Goal: Task Accomplishment & Management: Manage account settings

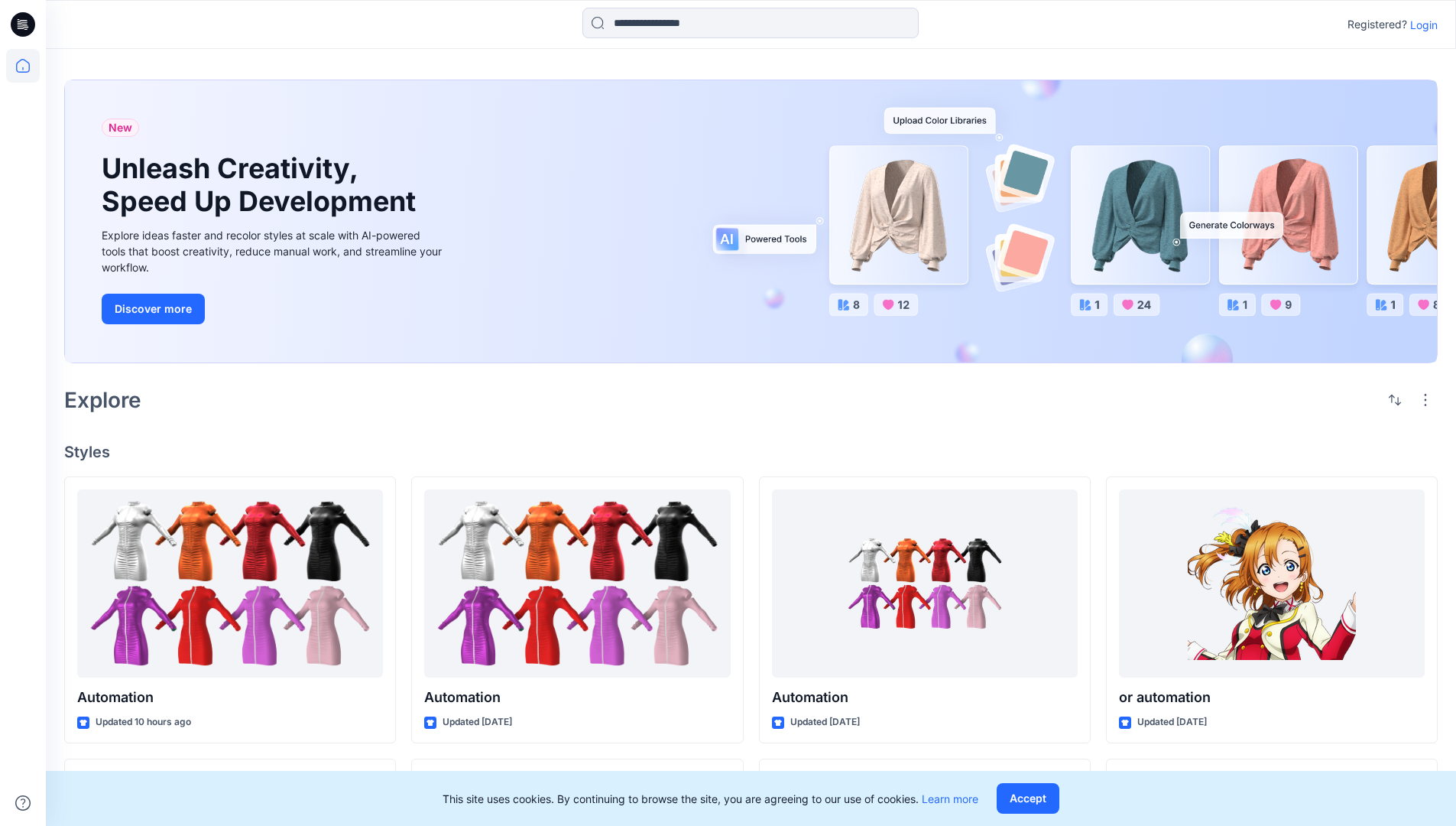
click at [1420, 25] on p "Login" at bounding box center [1424, 25] width 27 height 16
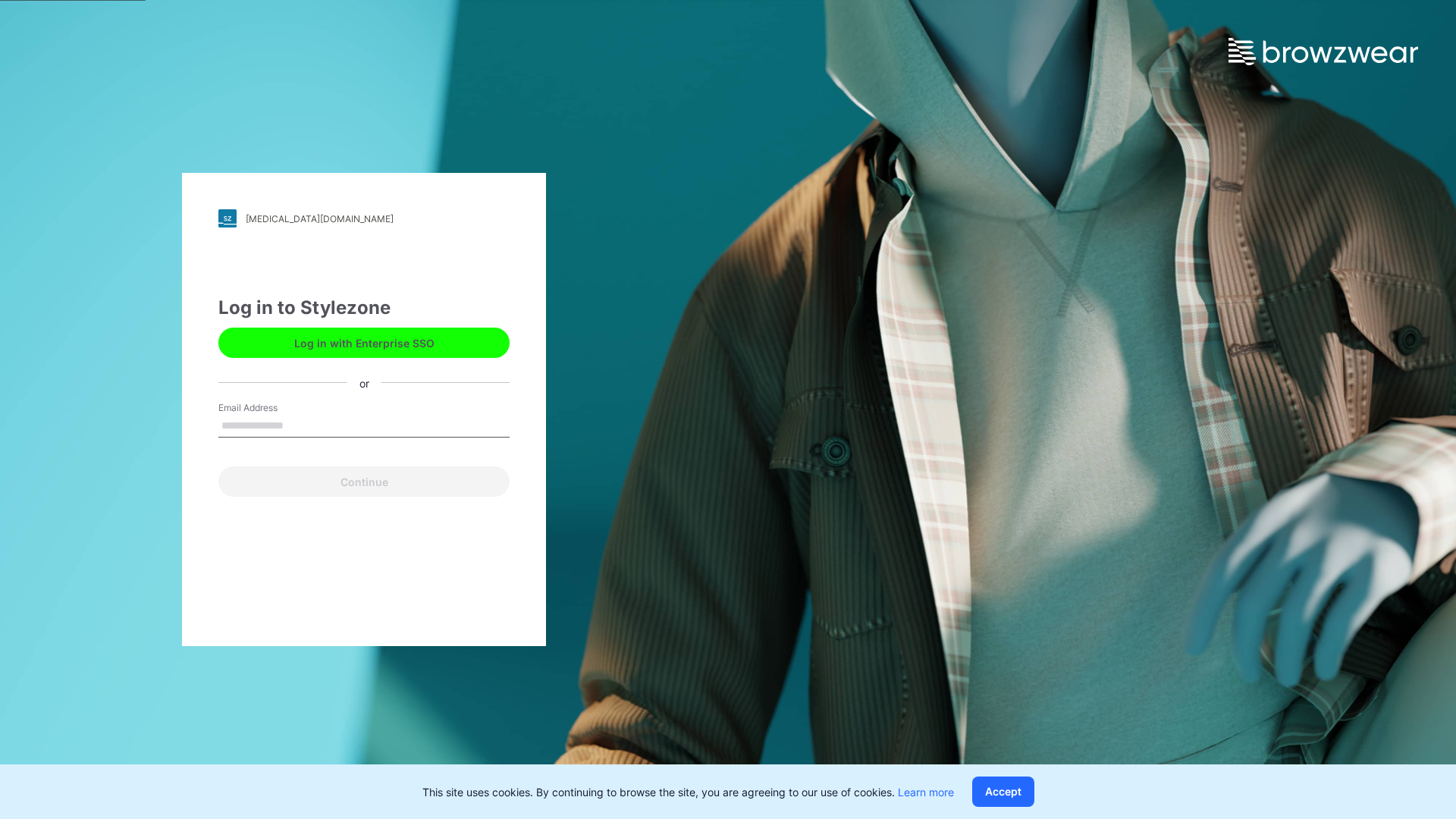
click at [300, 424] on input "Email Address" at bounding box center [364, 426] width 291 height 22
type input "*"
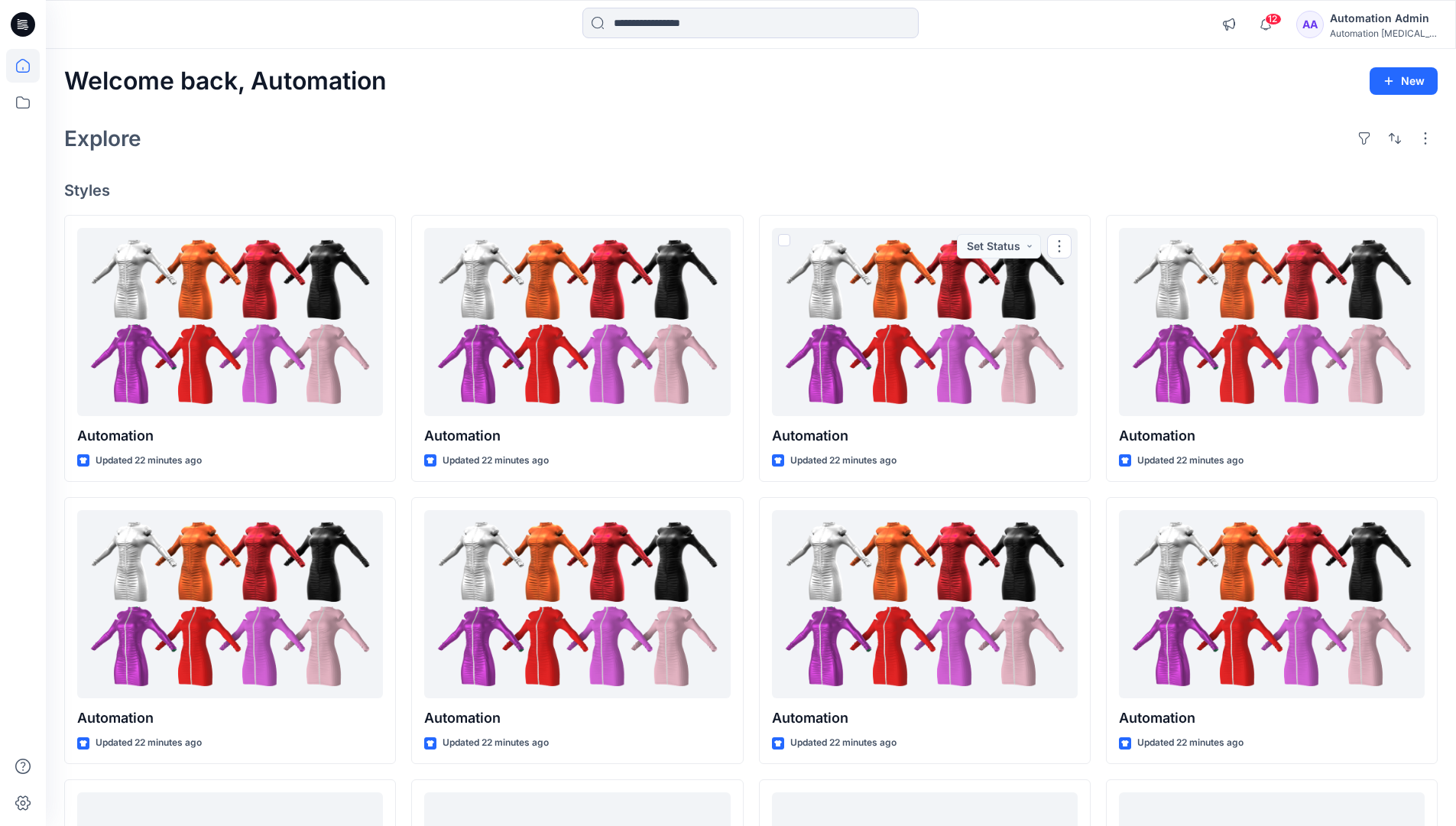
click at [29, 66] on icon at bounding box center [23, 65] width 14 height 14
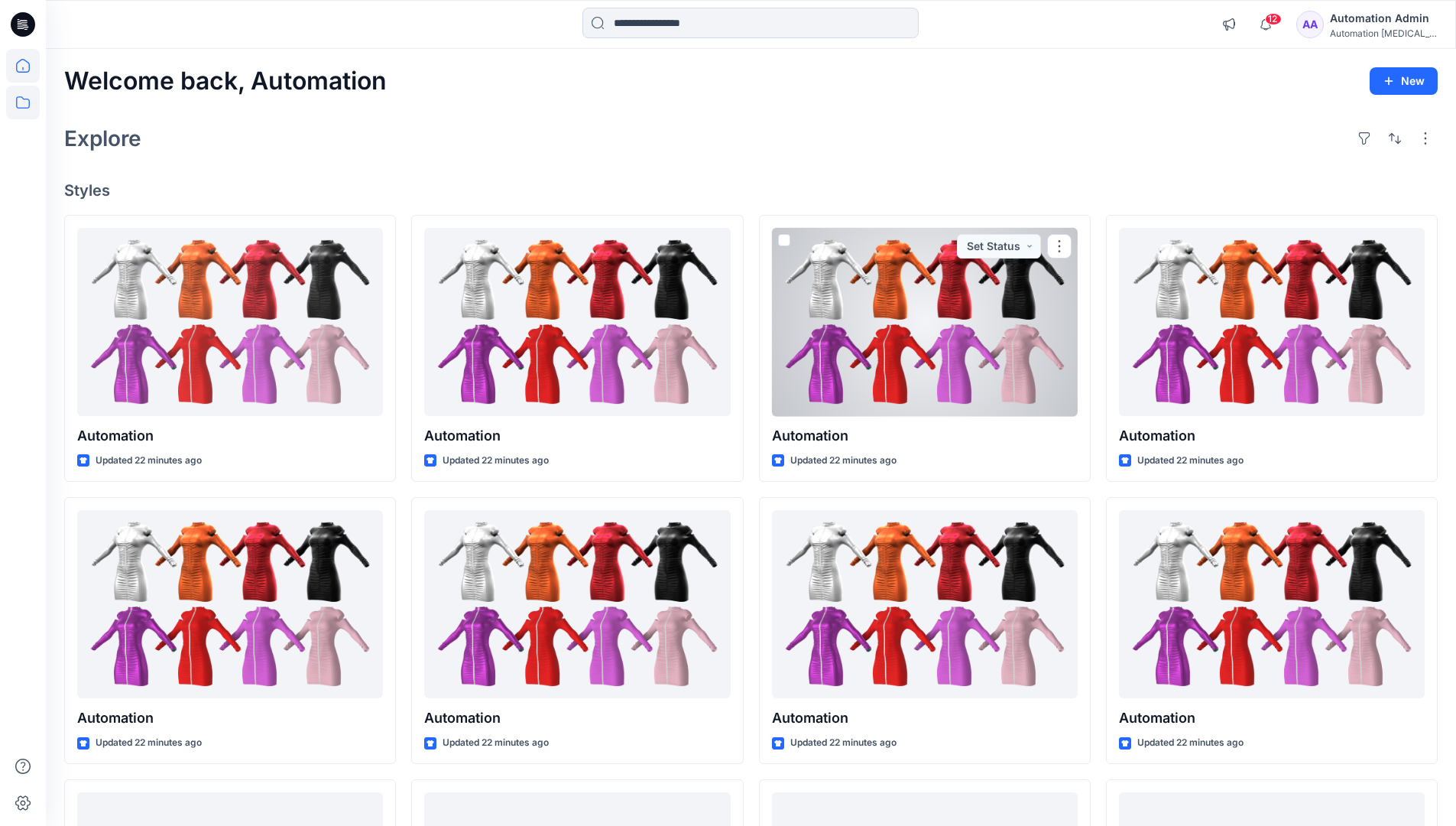
click at [20, 105] on icon at bounding box center [23, 103] width 34 height 34
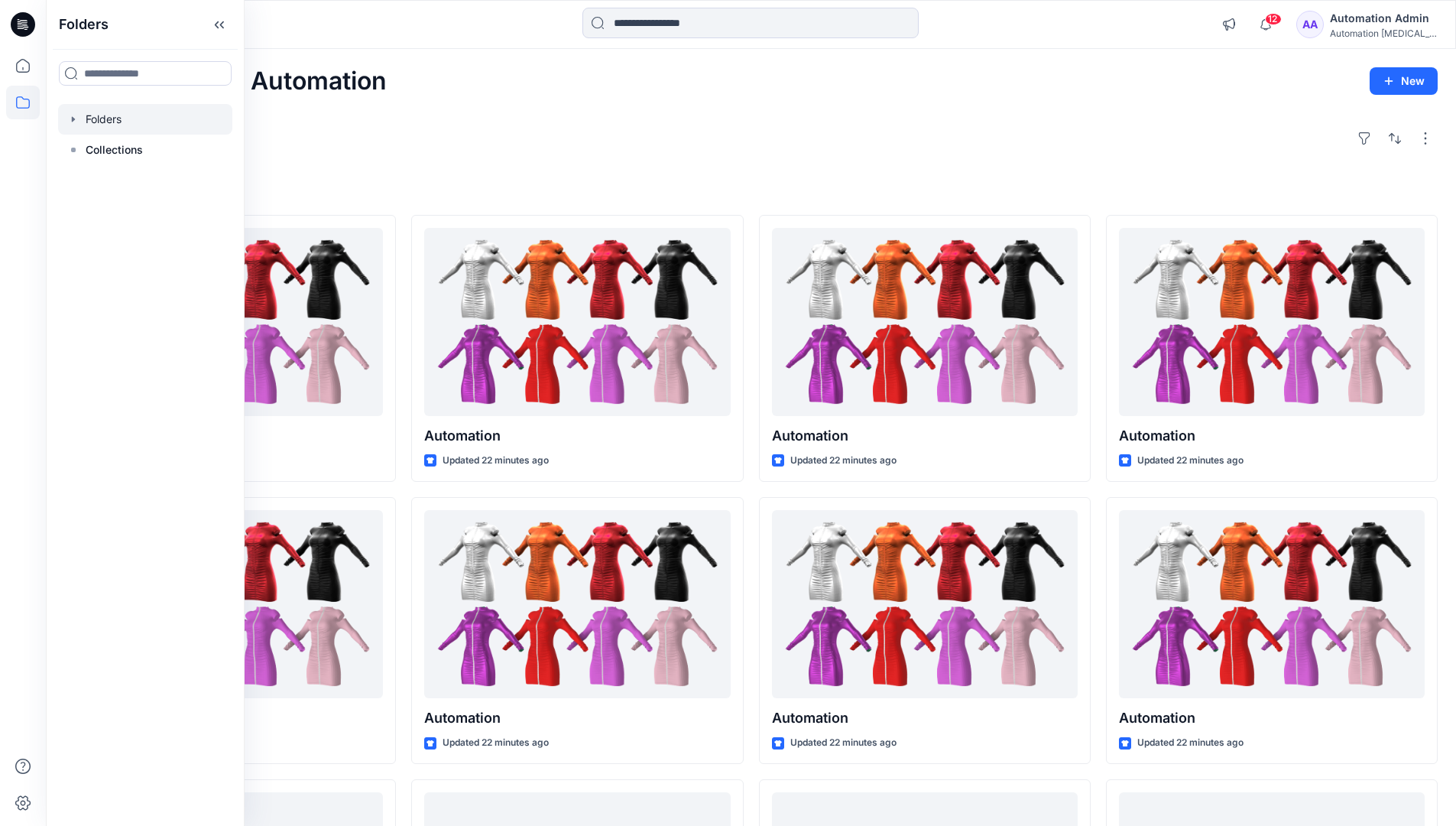
click at [139, 126] on div at bounding box center [145, 119] width 174 height 30
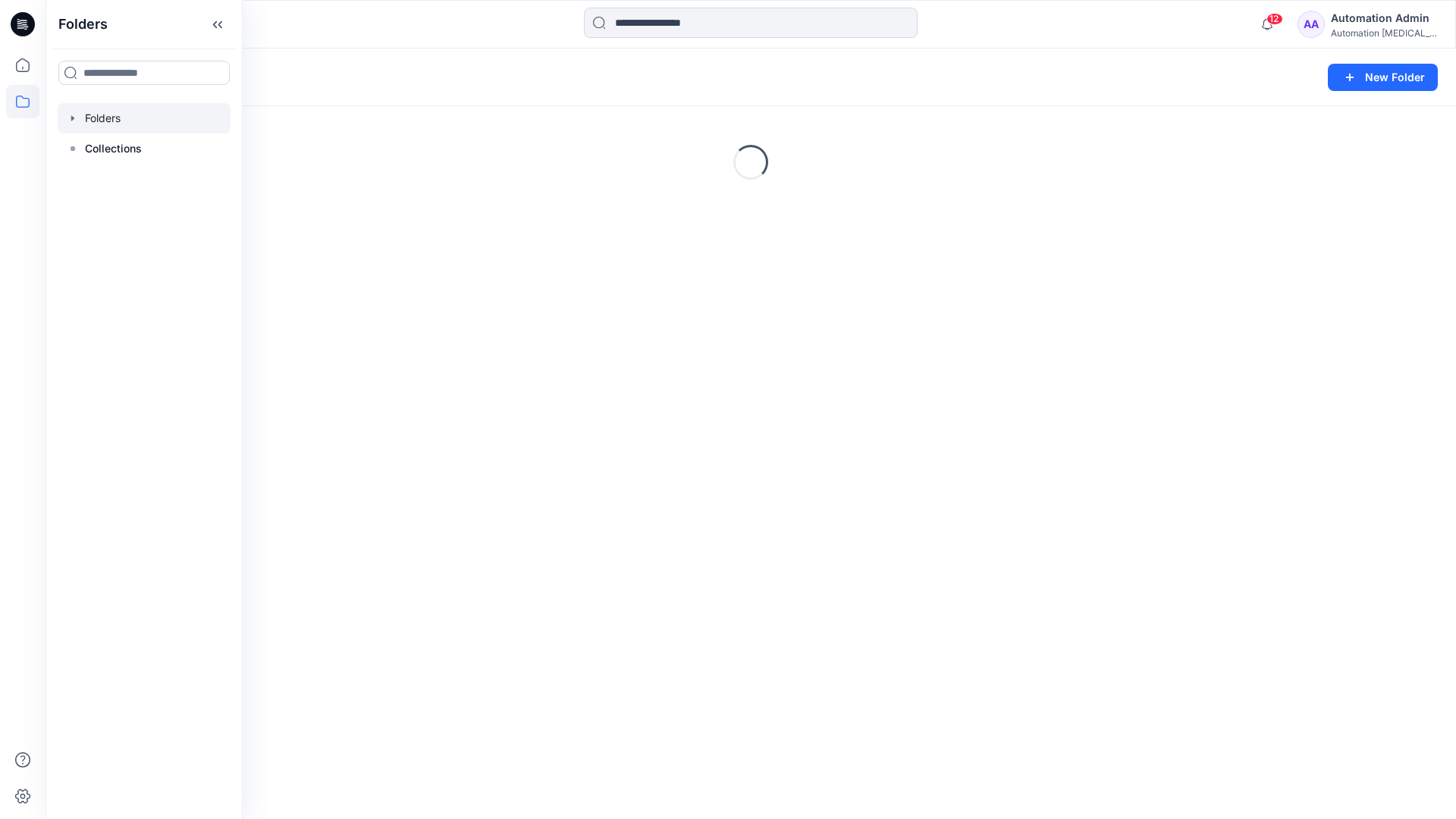
click at [685, 502] on div "Folders New Folder Loading..." at bounding box center [750, 434] width 1410 height 770
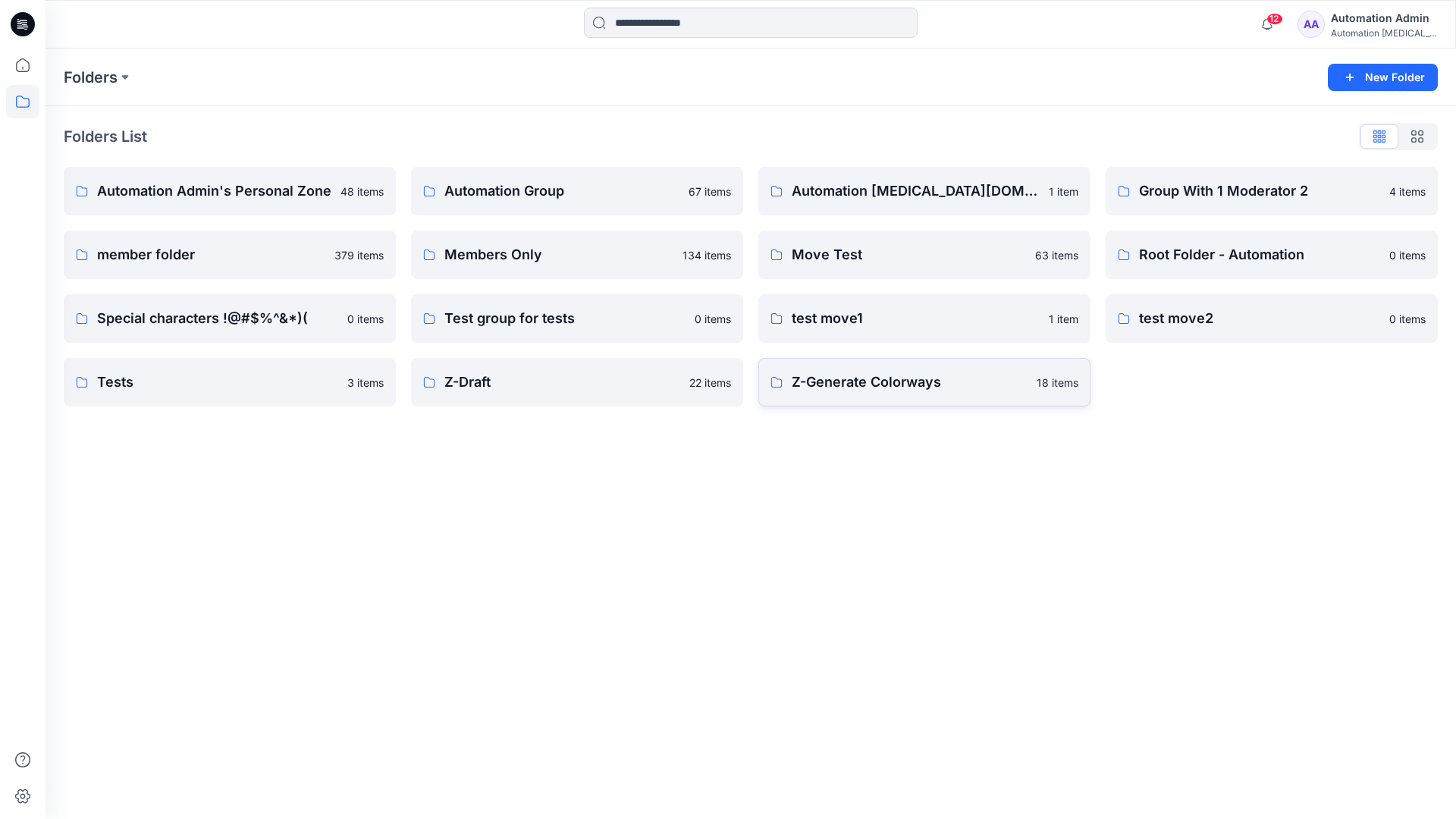
click at [838, 388] on p "Z-Generate Colorways" at bounding box center [910, 381] width 236 height 22
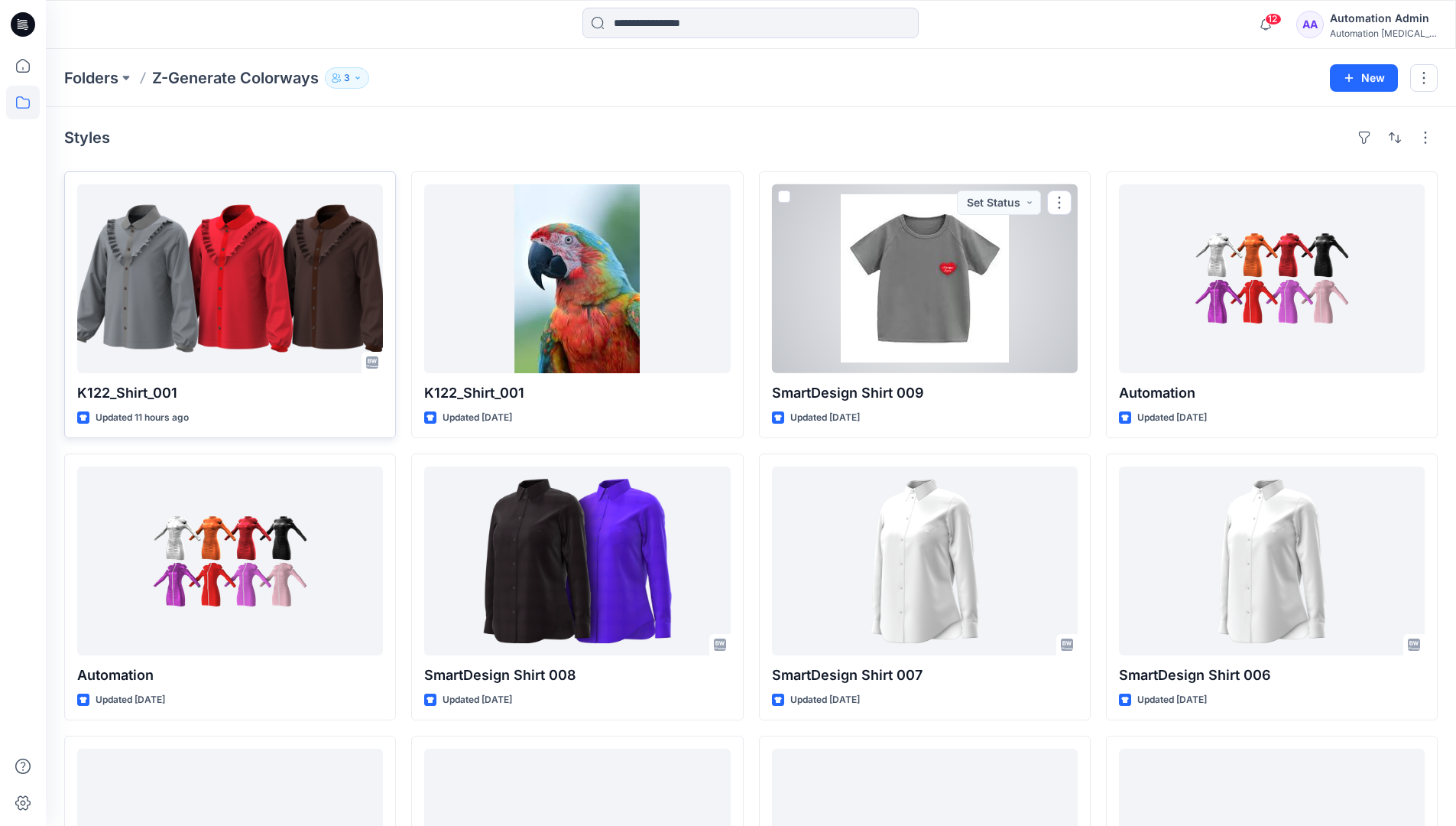
click at [299, 270] on div at bounding box center [231, 279] width 306 height 189
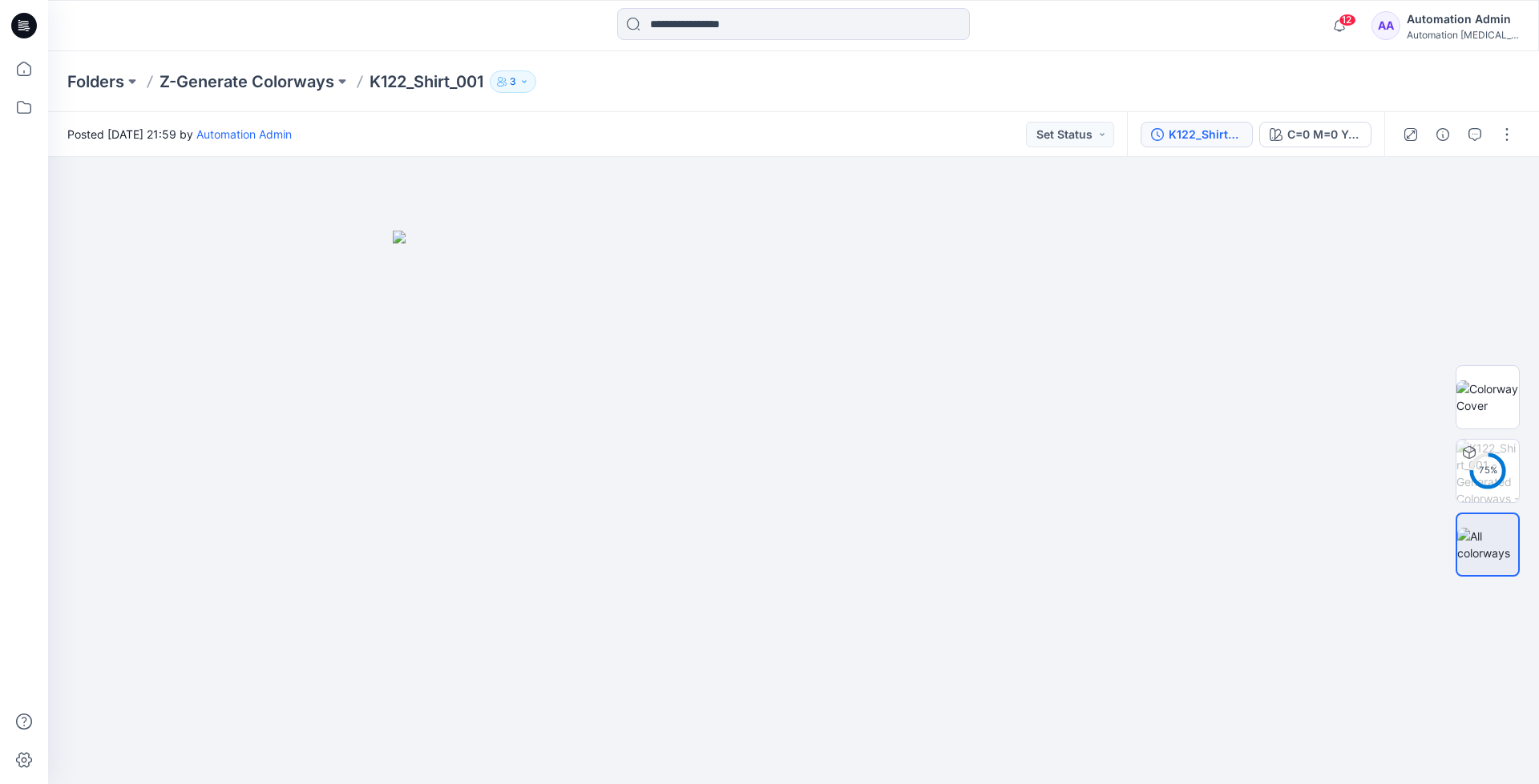
click at [1194, 134] on div "K122_Shirt_001 - Generated Colorways - Generated Colorways - Generated Colorway…" at bounding box center [1205, 135] width 73 height 18
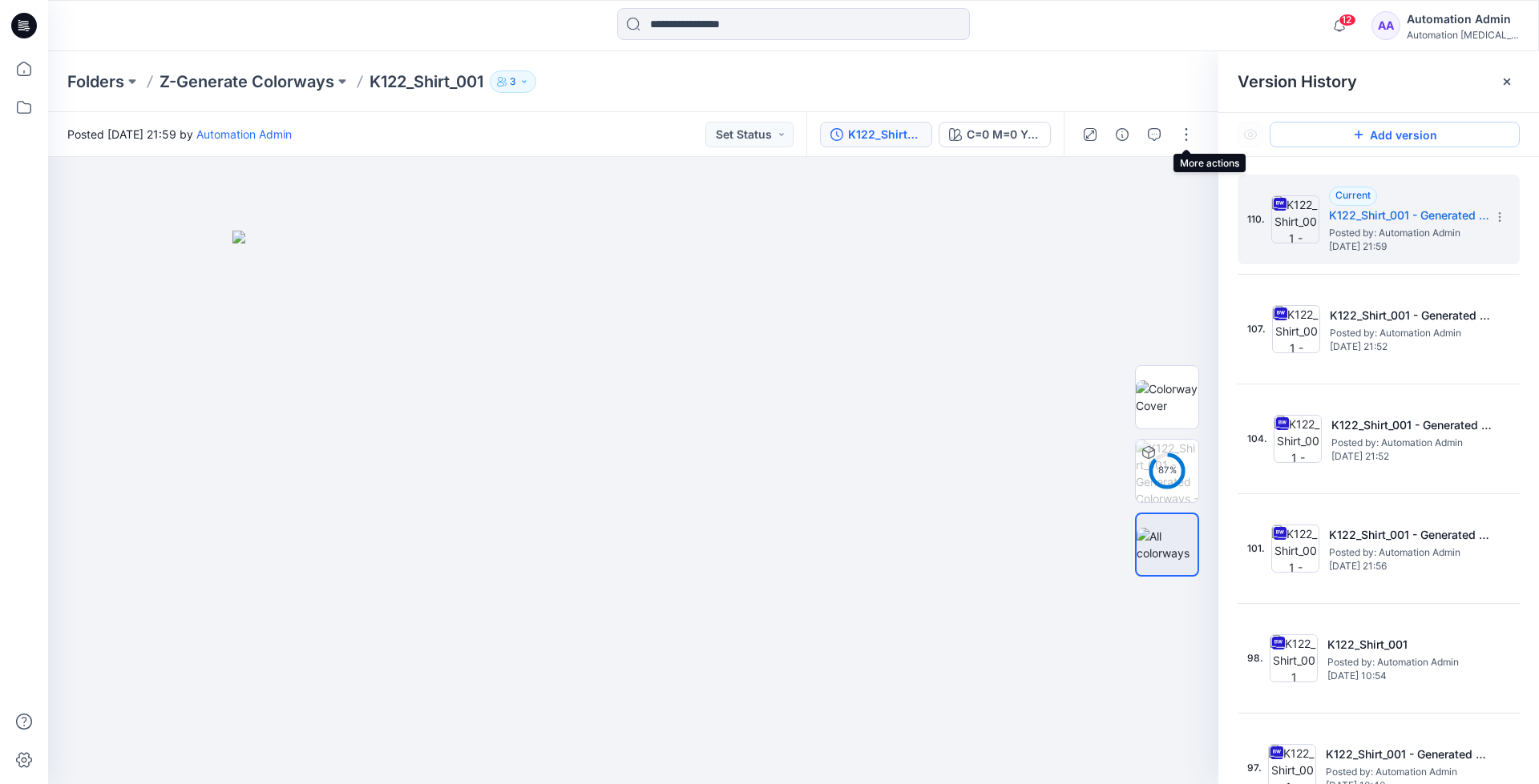
click at [1371, 143] on button "Add version" at bounding box center [1394, 135] width 250 height 26
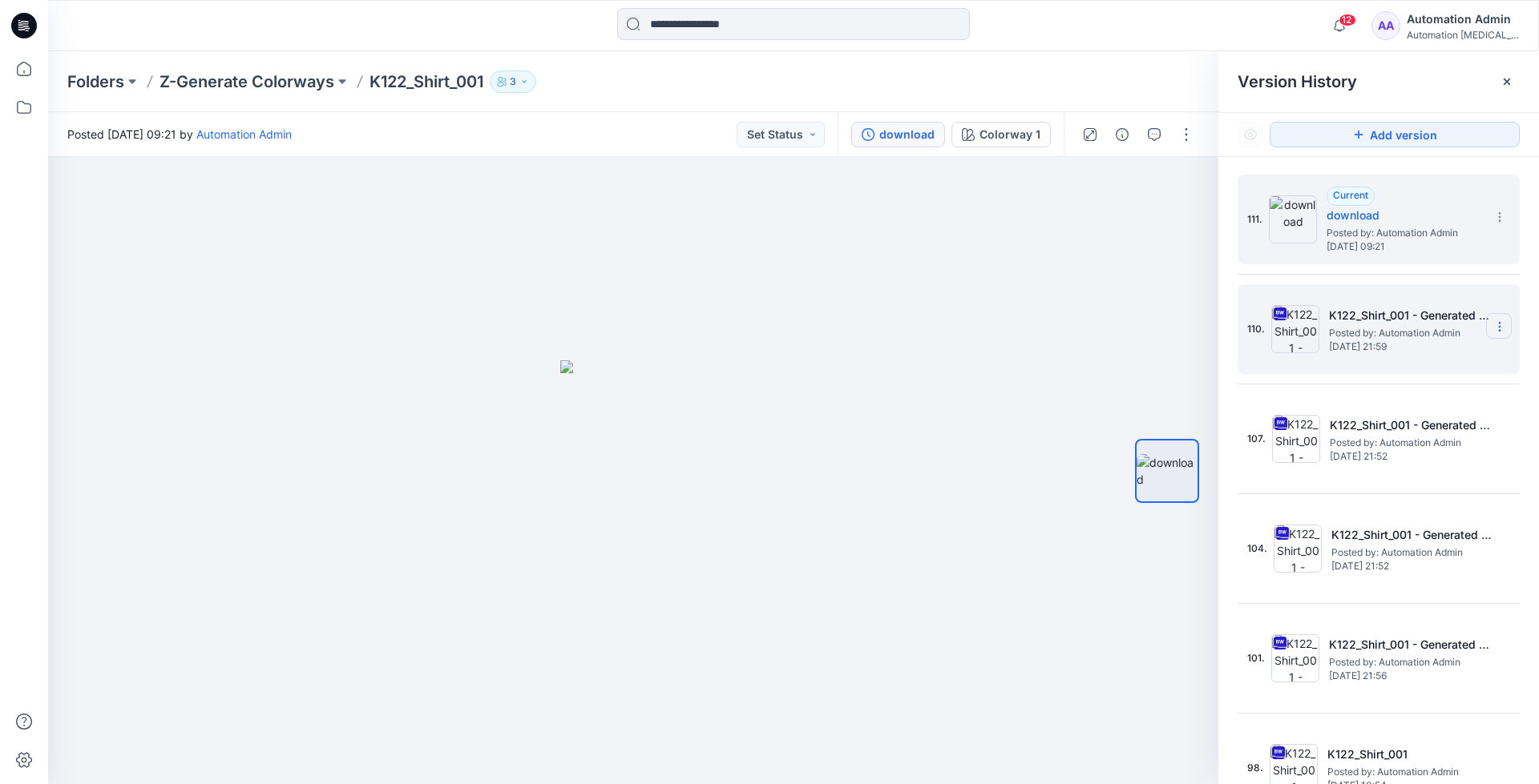
click at [1492, 326] on icon at bounding box center [1498, 327] width 13 height 13
click at [1421, 386] on span "Restore Version" at bounding box center [1391, 389] width 81 height 19
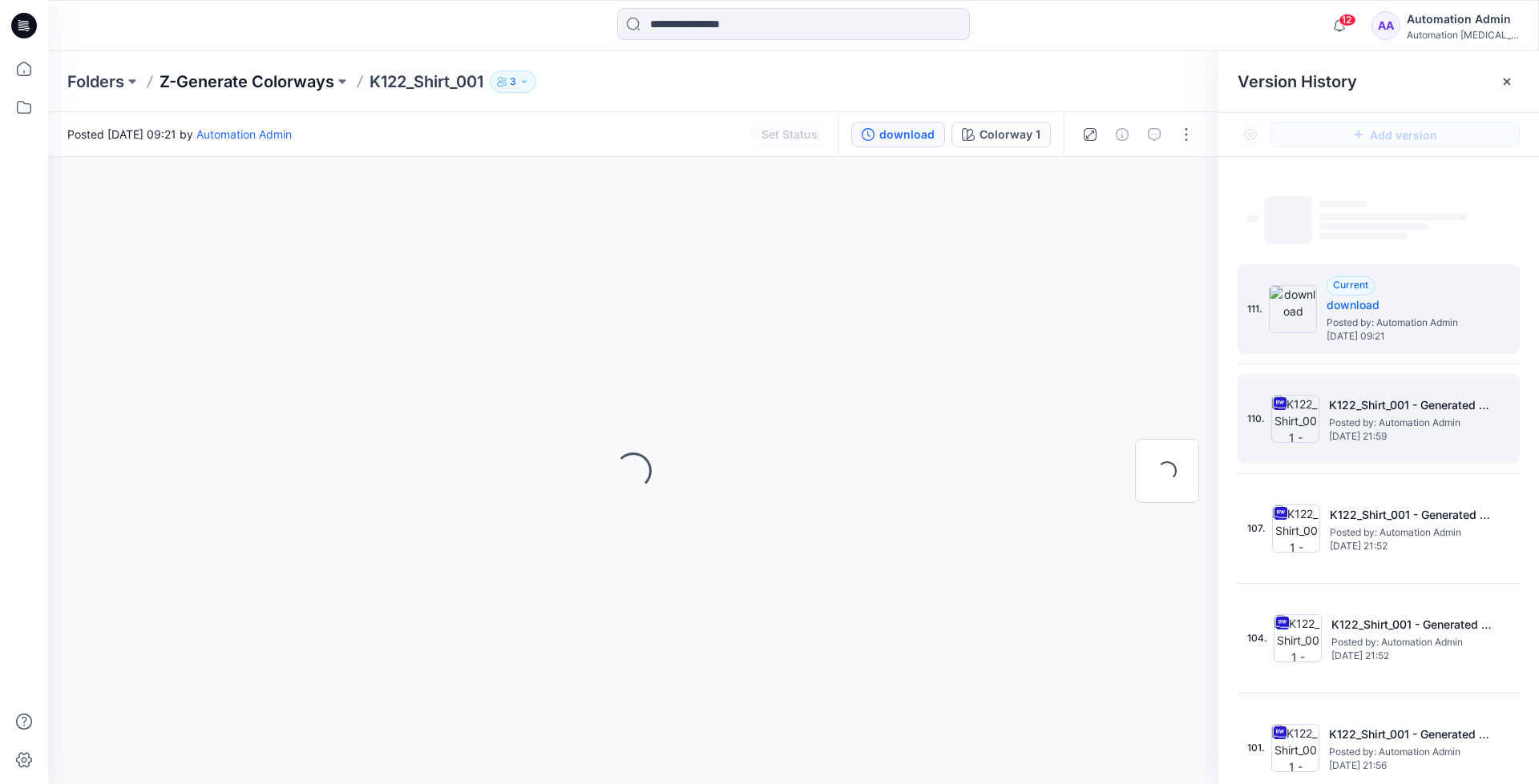
click at [285, 82] on p "Z-Generate Colorways" at bounding box center [247, 81] width 174 height 23
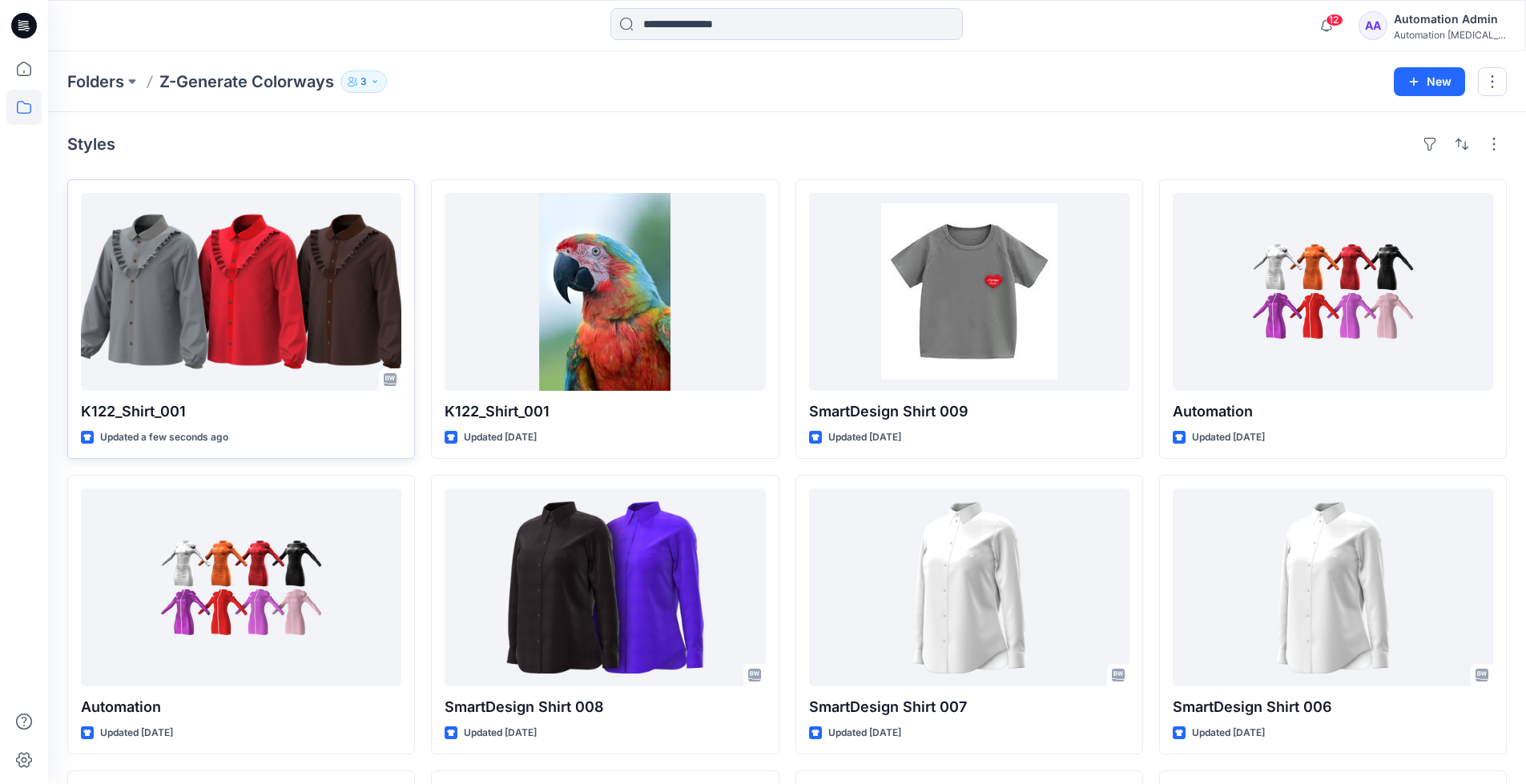
click at [386, 380] on icon at bounding box center [390, 379] width 13 height 13
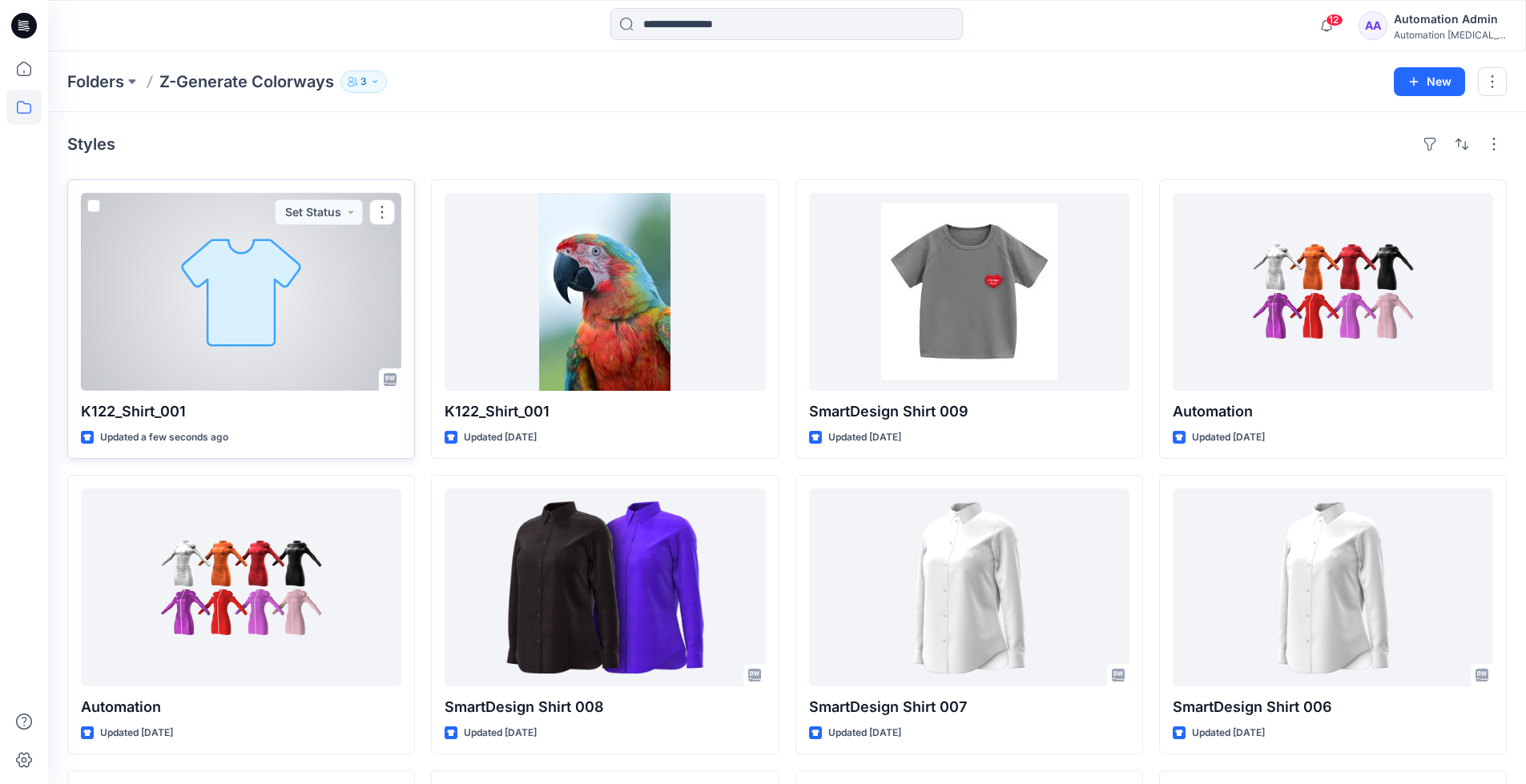
click at [286, 300] on div at bounding box center [242, 292] width 321 height 198
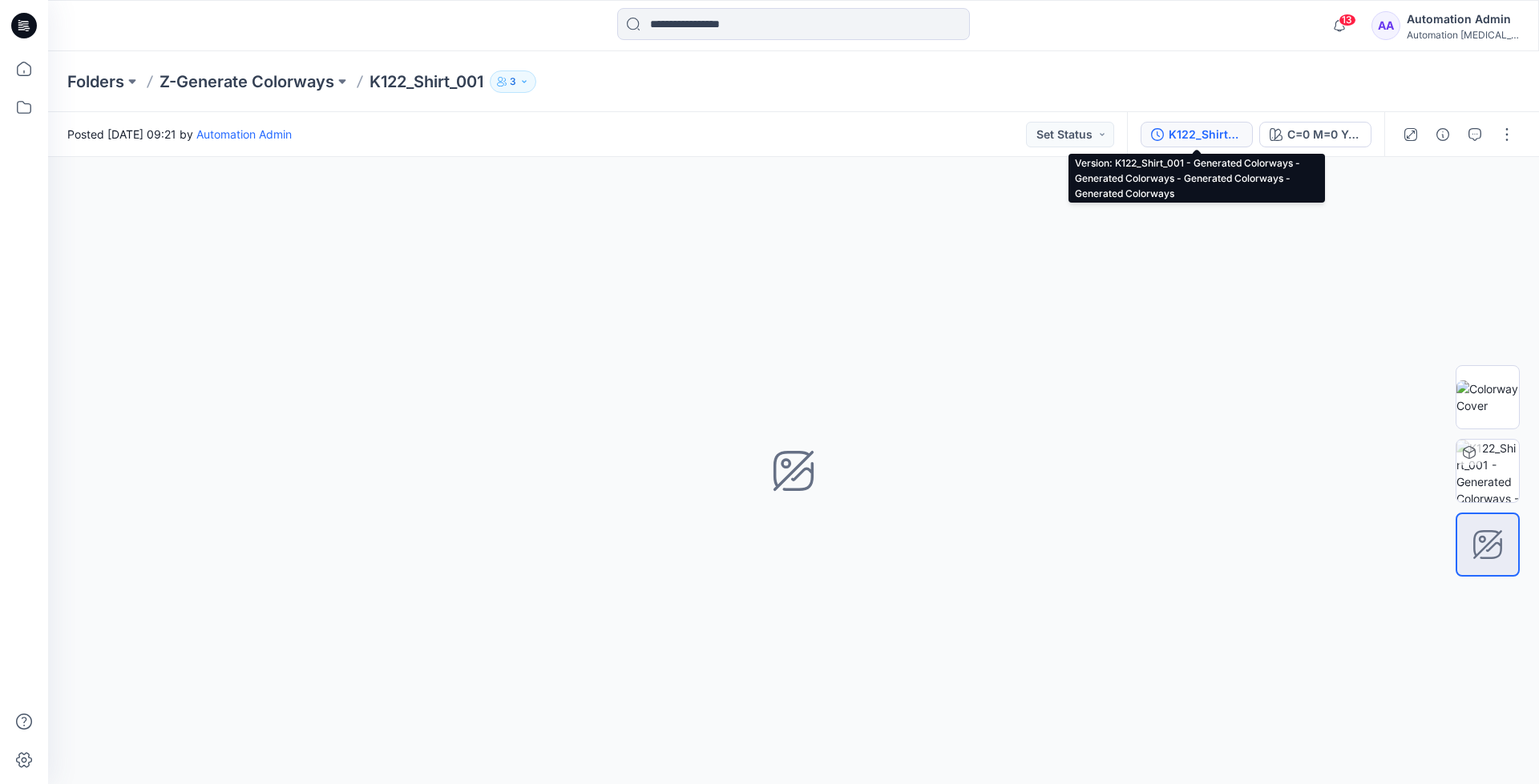
click at [1184, 134] on div "K122_Shirt_001 - Generated Colorways - Generated Colorways - Generated Colorway…" at bounding box center [1205, 135] width 73 height 18
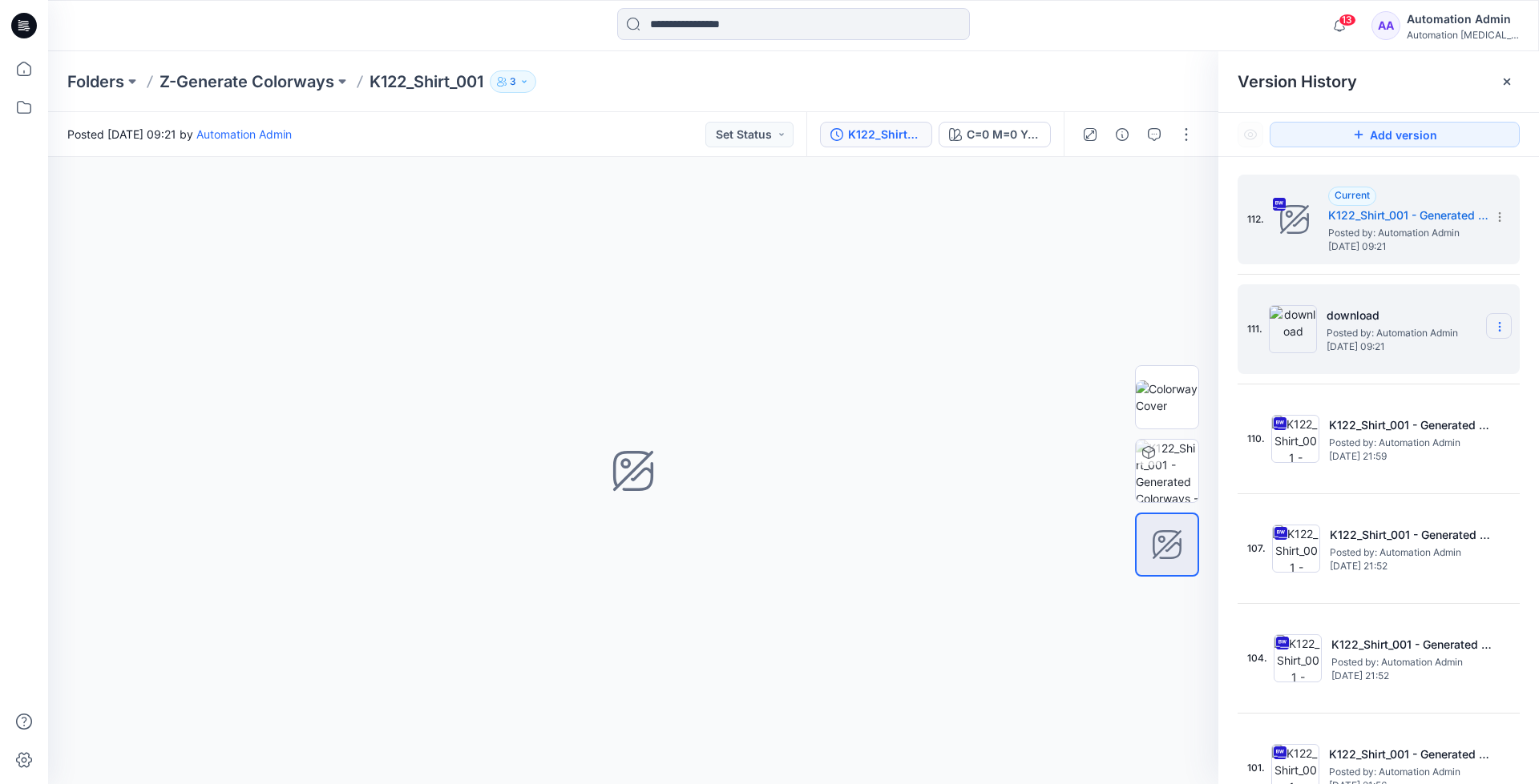
click at [1502, 334] on section at bounding box center [1498, 326] width 26 height 26
click at [1417, 461] on span "Delete Version" at bounding box center [1387, 460] width 74 height 19
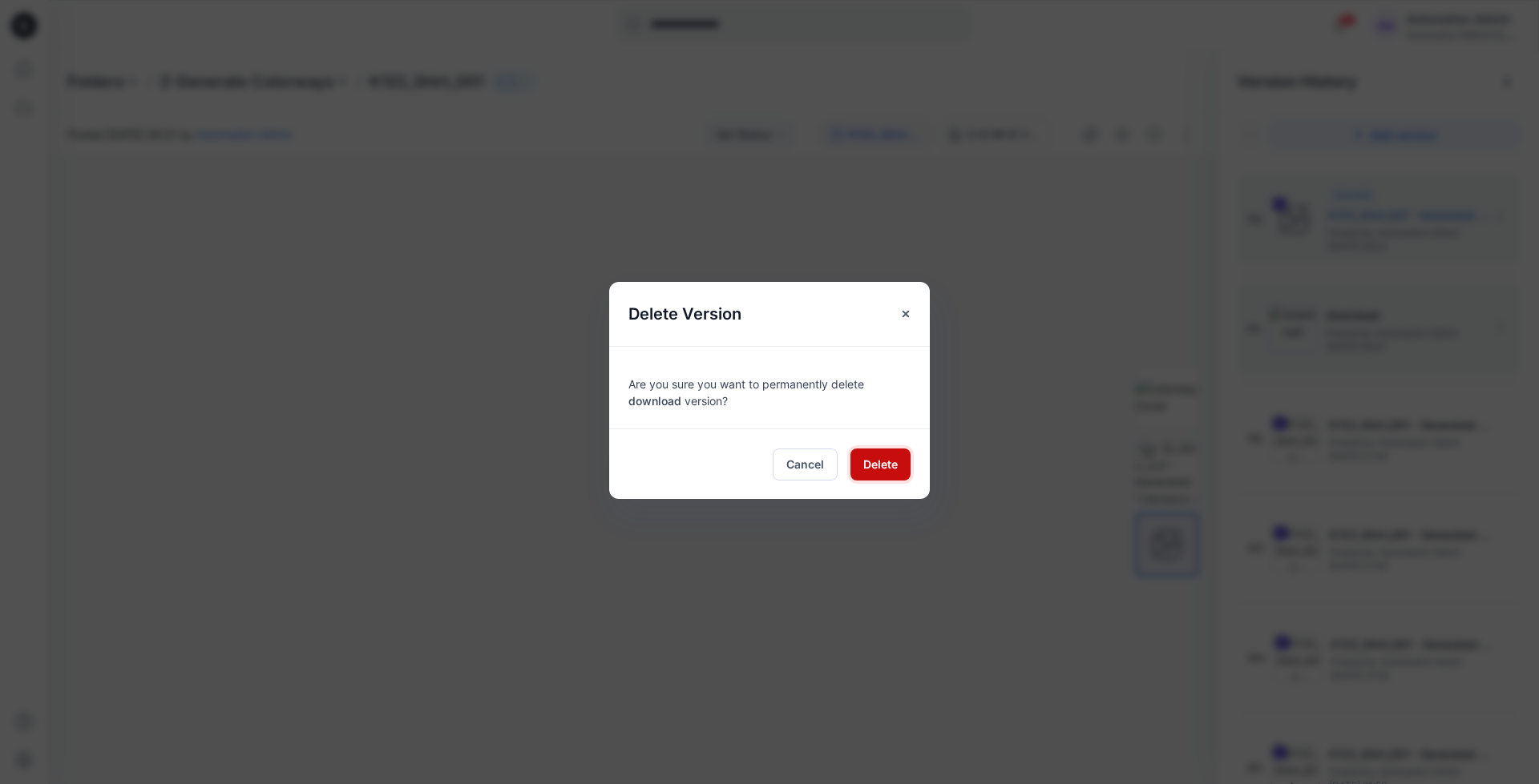
click at [888, 460] on span "Delete" at bounding box center [879, 463] width 35 height 17
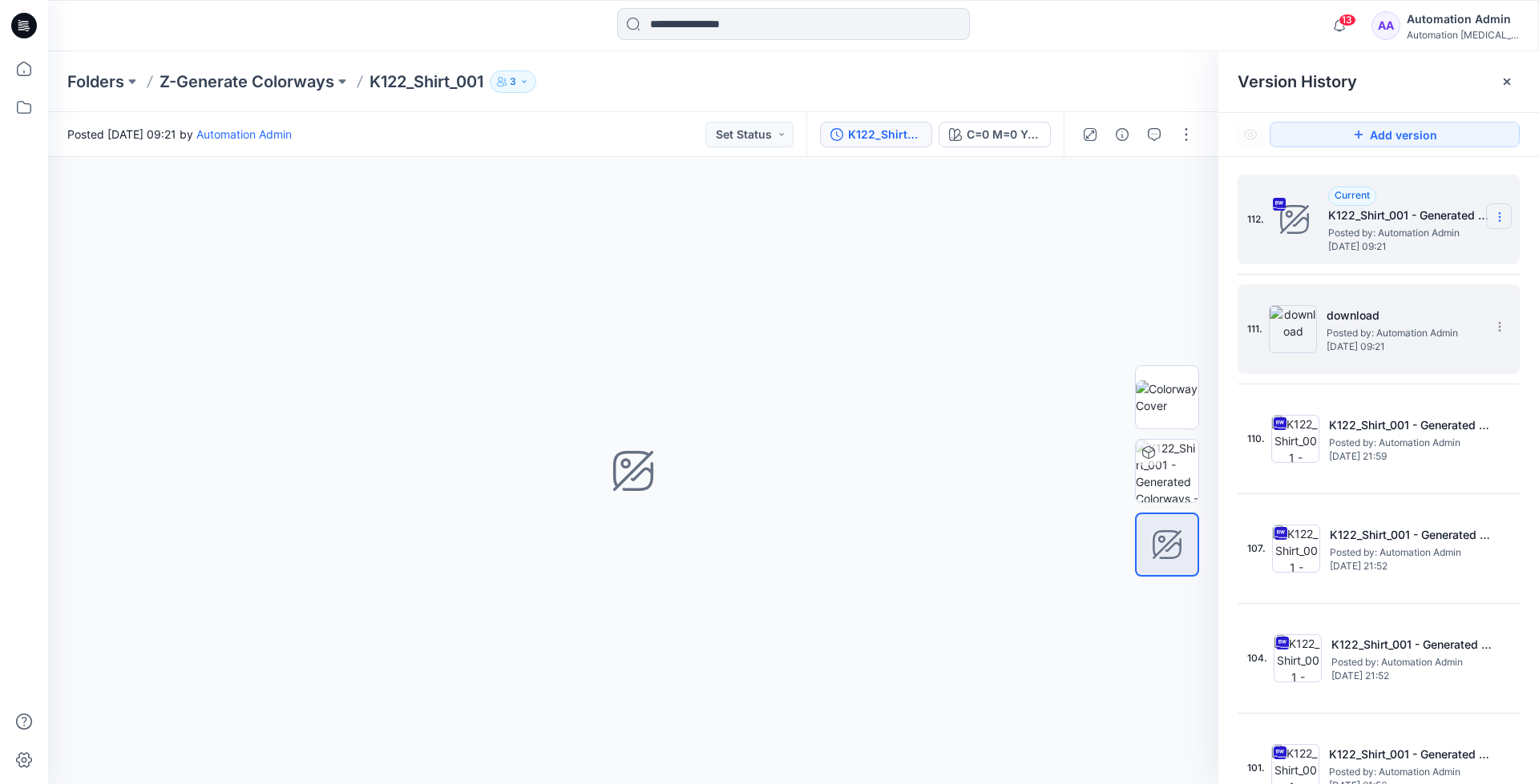
click at [1492, 221] on icon at bounding box center [1498, 217] width 13 height 13
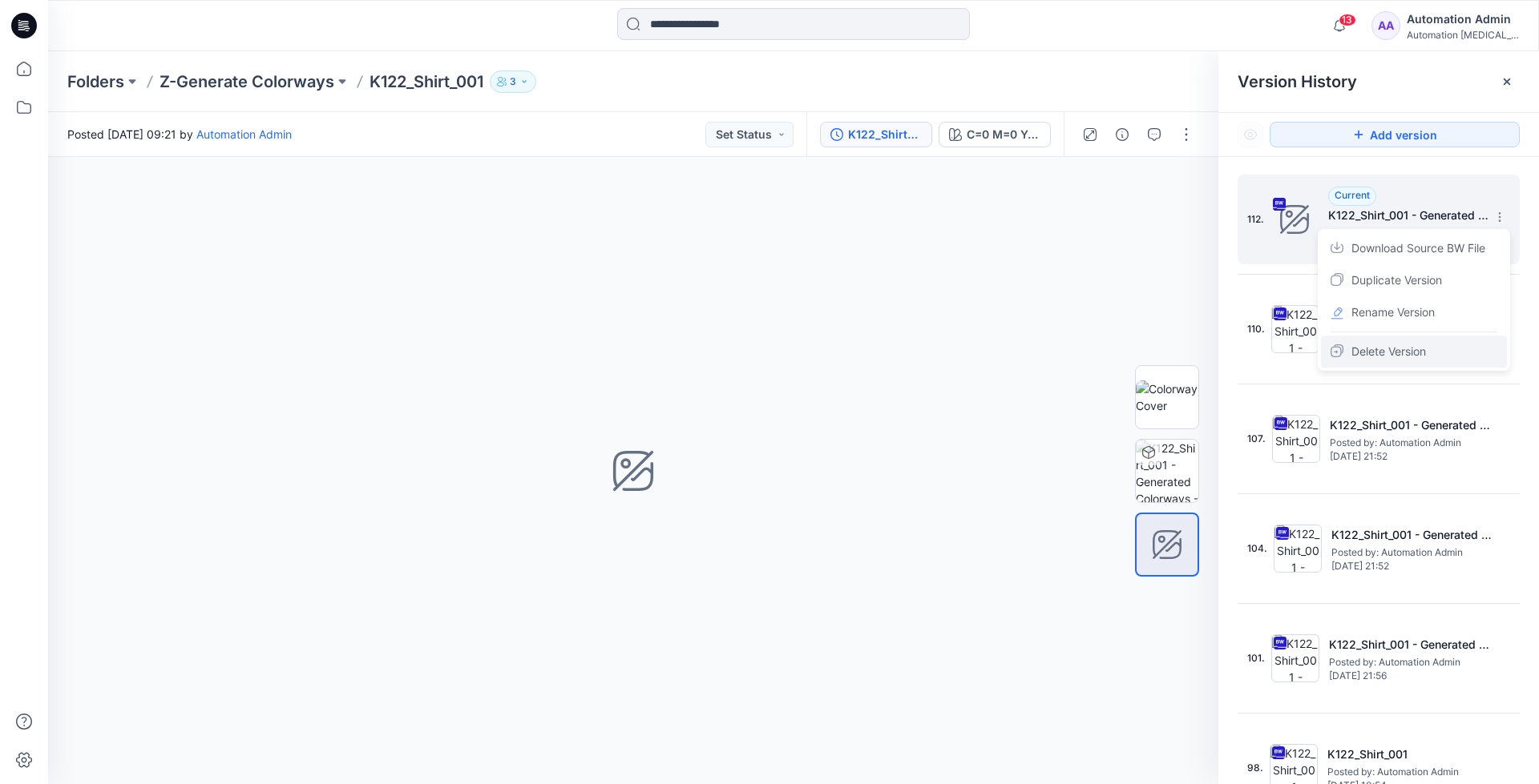
click at [1429, 348] on div "Delete Version" at bounding box center [1413, 351] width 186 height 32
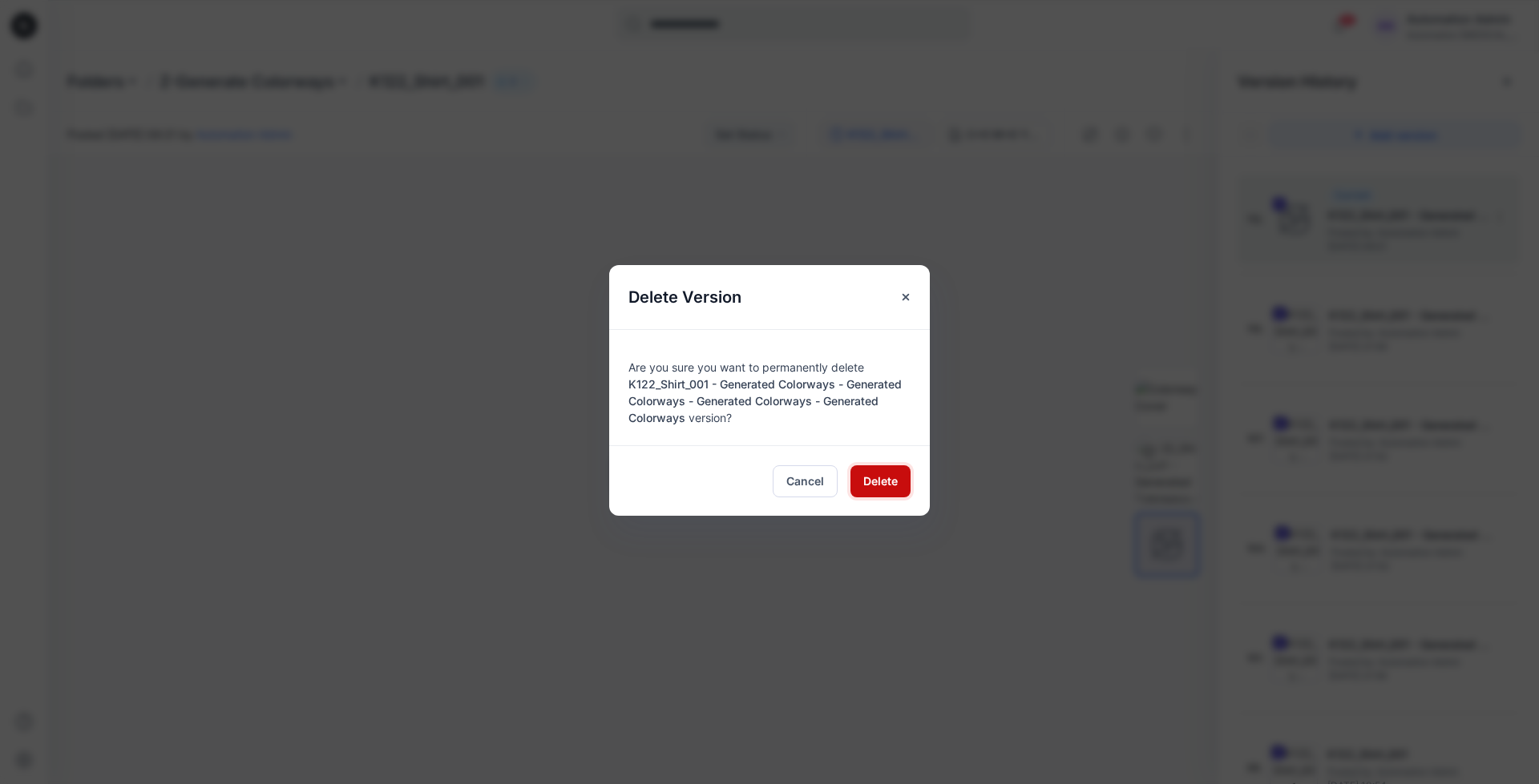
click at [888, 476] on span "Delete" at bounding box center [879, 480] width 35 height 17
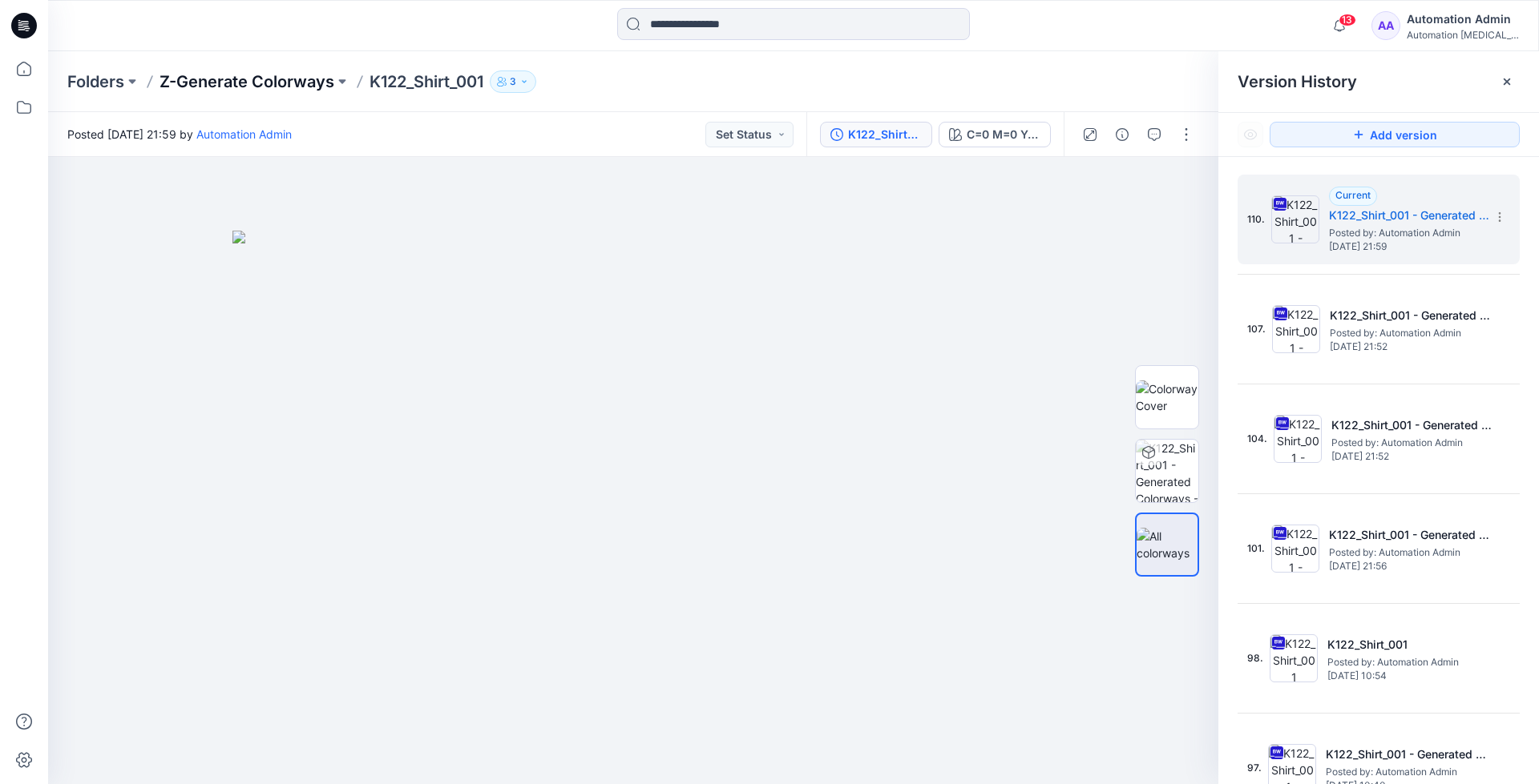
click at [263, 80] on p "Z-Generate Colorways" at bounding box center [247, 81] width 174 height 23
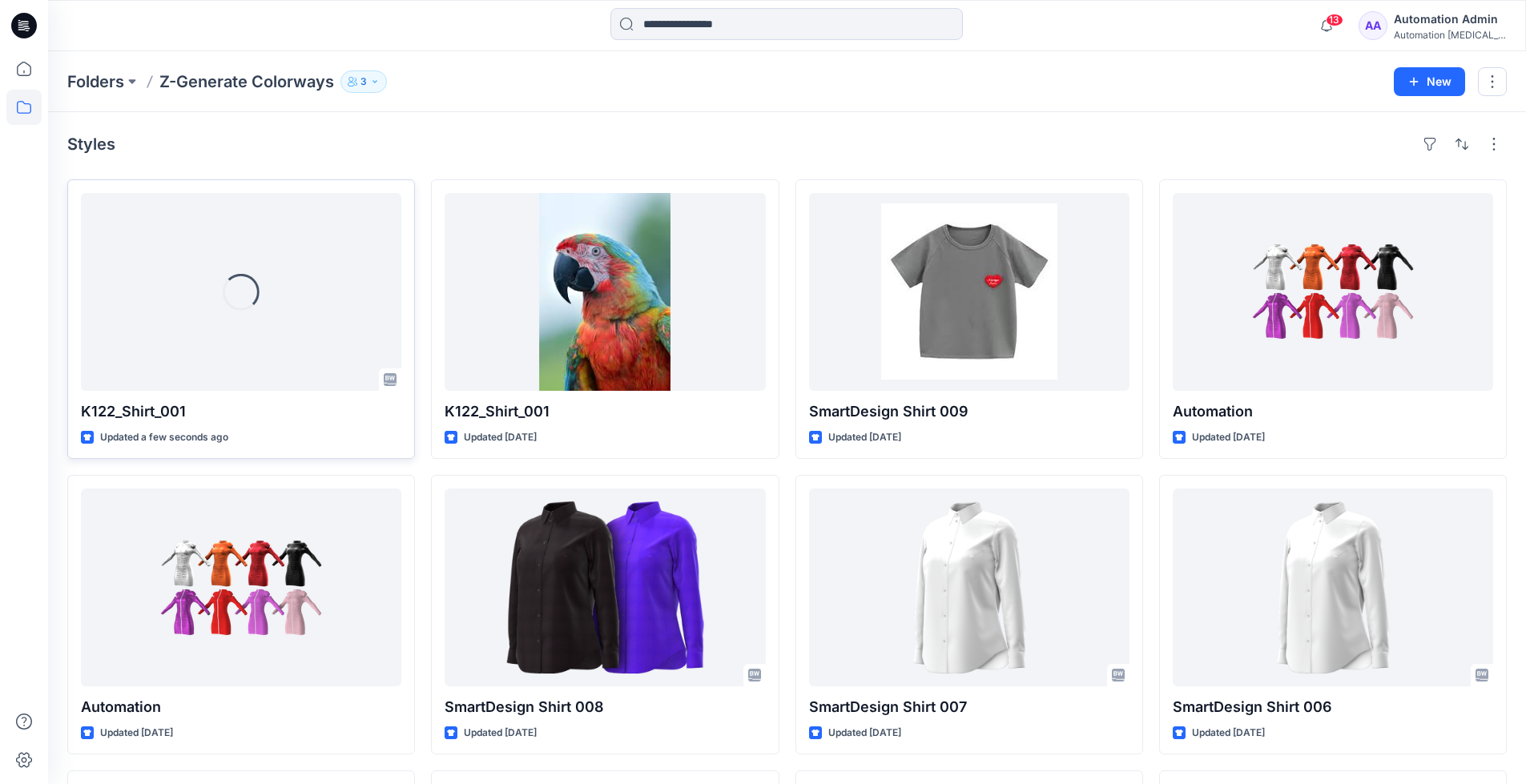
click at [392, 383] on icon at bounding box center [390, 379] width 13 height 13
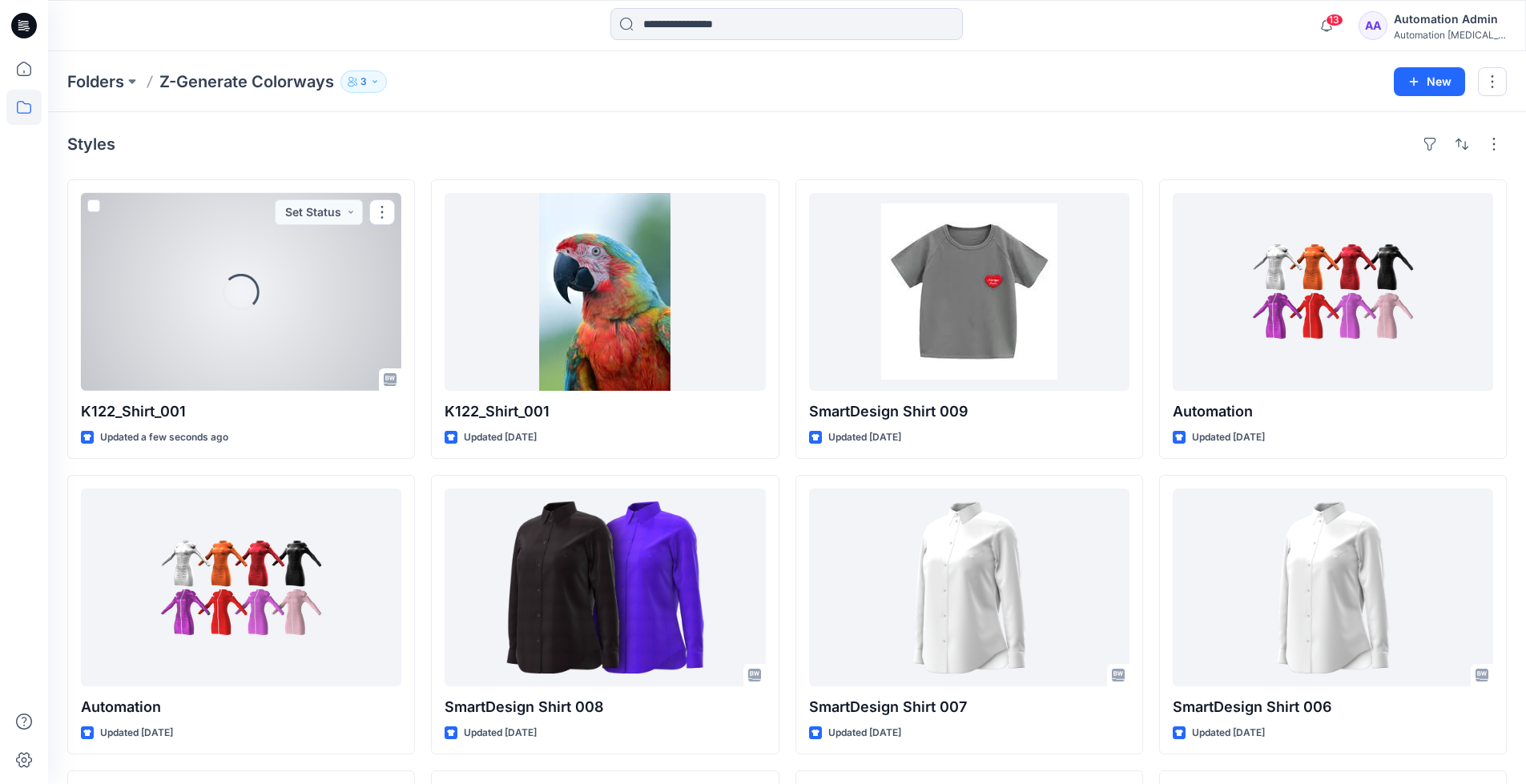
click at [1431, 38] on div "Automation [MEDICAL_DATA]..." at bounding box center [1450, 35] width 112 height 12
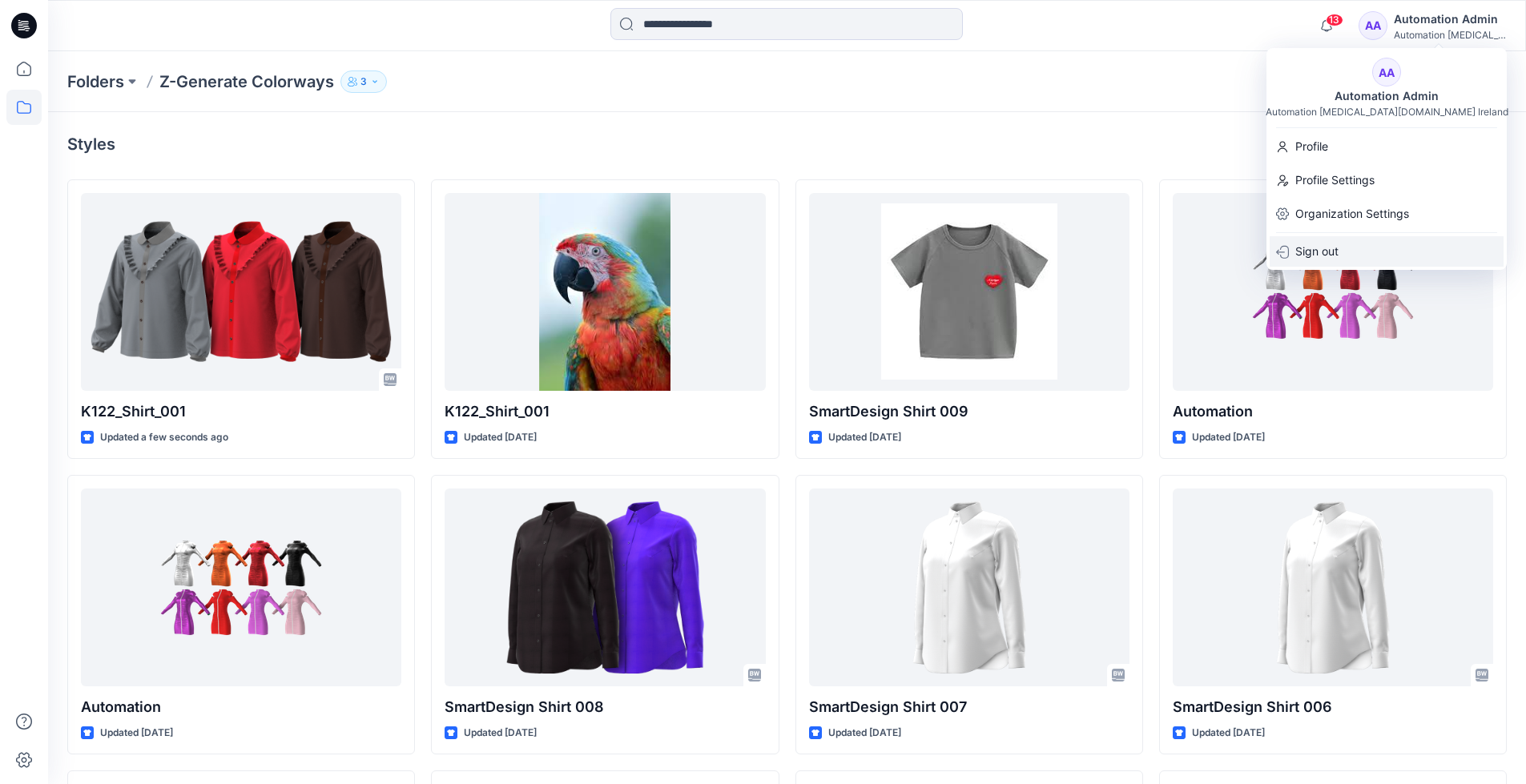
click at [1383, 249] on div "Sign out" at bounding box center [1386, 251] width 234 height 31
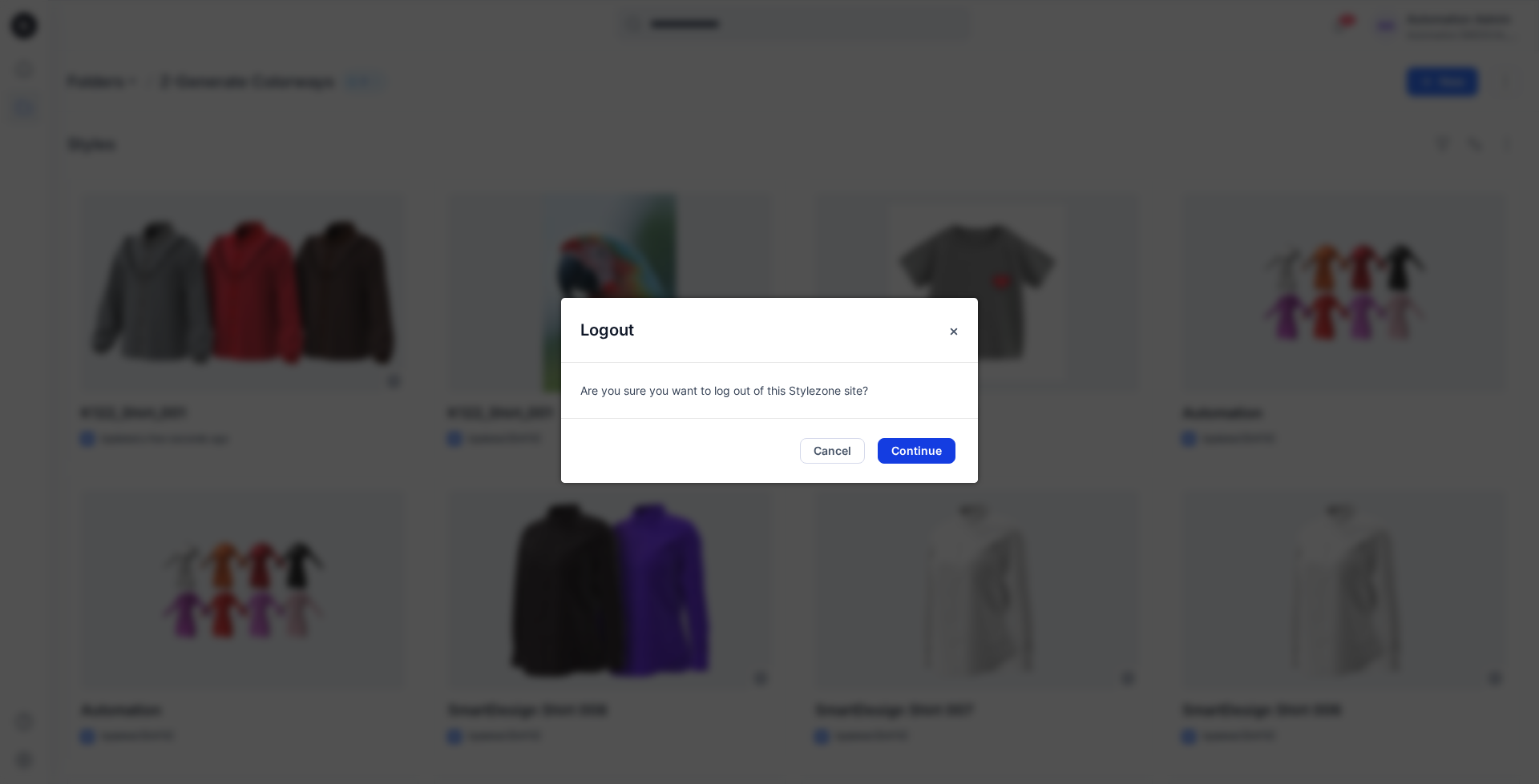
click at [933, 449] on button "Continue" at bounding box center [916, 451] width 77 height 26
